Goal: Check status: Check status

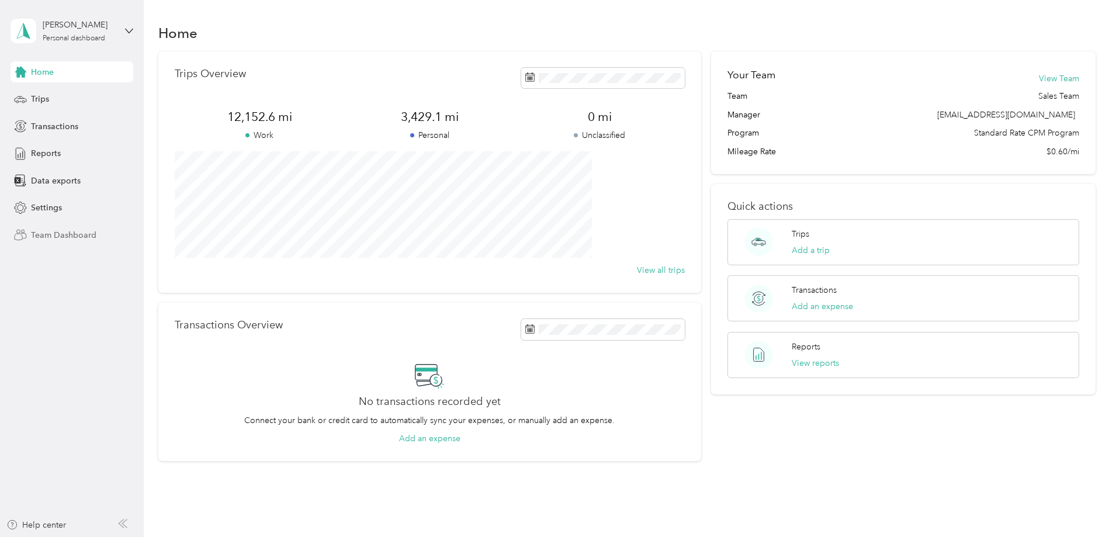
click at [77, 234] on span "Team Dashboard" at bounding box center [63, 235] width 65 height 12
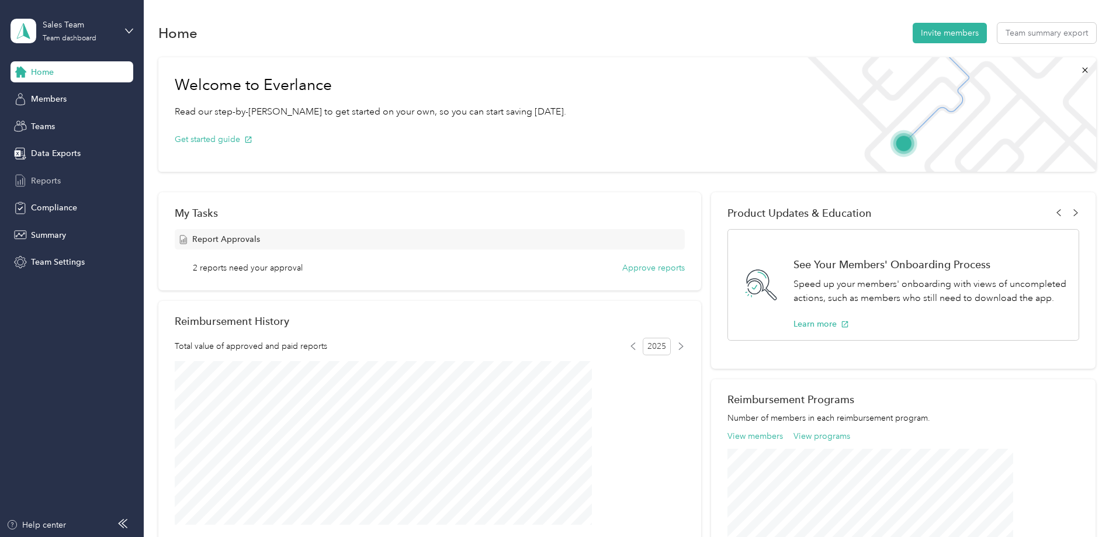
click at [59, 182] on span "Reports" at bounding box center [46, 181] width 30 height 12
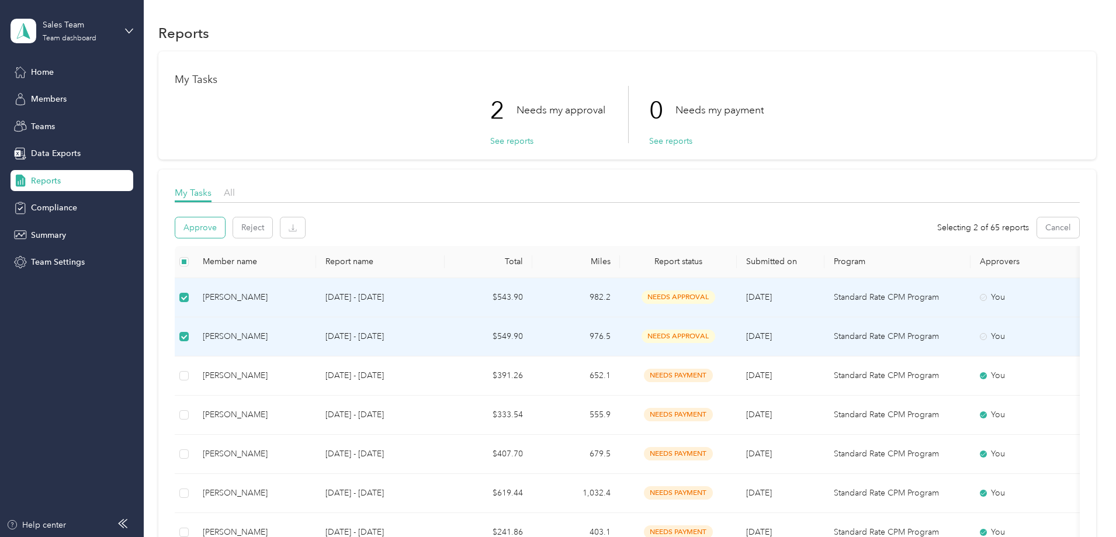
click at [225, 228] on button "Approve" at bounding box center [200, 227] width 50 height 20
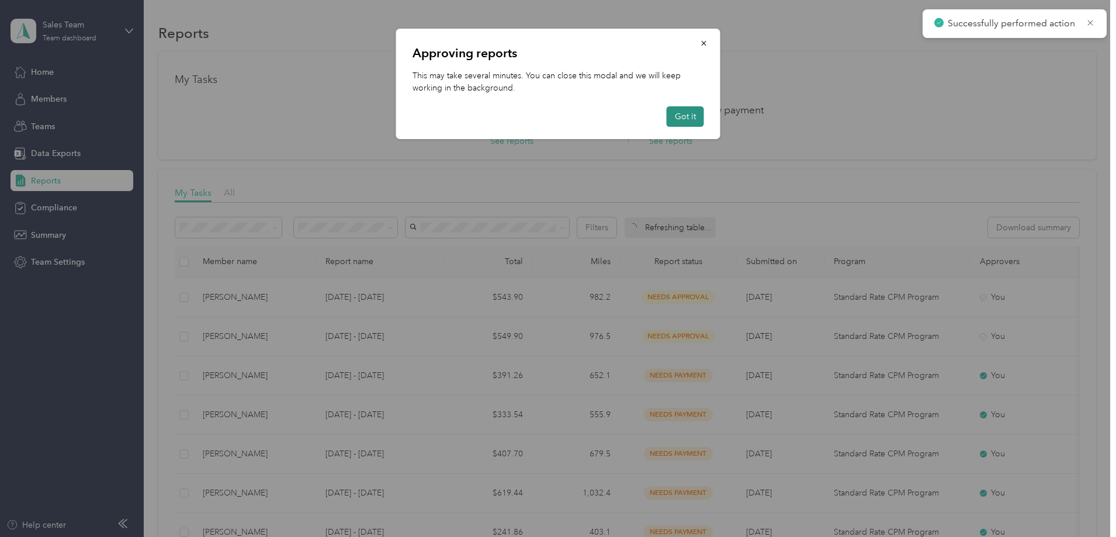
click at [678, 113] on button "Got it" at bounding box center [685, 116] width 37 height 20
